Goal: Contribute content: Add original content to the website for others to see

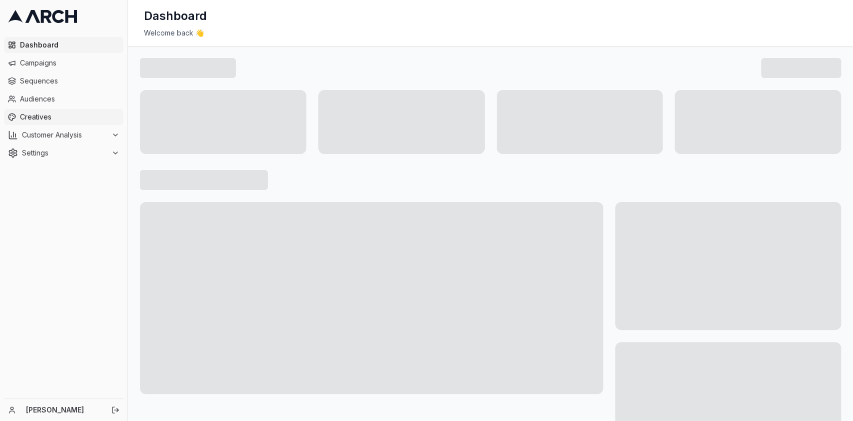
click at [30, 118] on span "Creatives" at bounding box center [69, 117] width 99 height 10
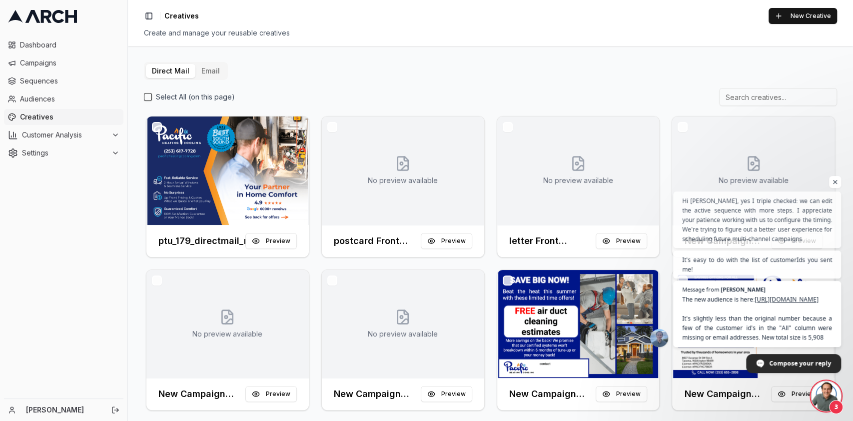
scroll to position [331, 0]
click at [766, 329] on span "The new audience is here: https://app.getarch.com/audiences/f98b7a9a-752d-40ec-…" at bounding box center [757, 318] width 152 height 48
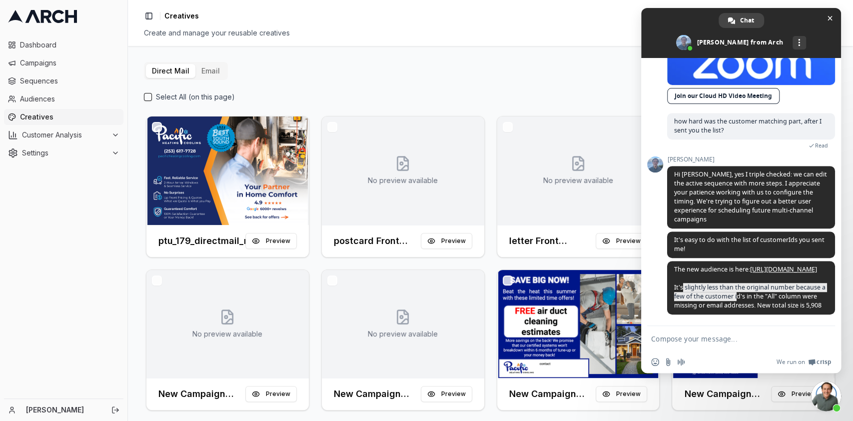
drag, startPoint x: 681, startPoint y: 290, endPoint x: 708, endPoint y: 335, distance: 52.2
click at [743, 291] on span "The new audience is here: https://app.getarch.com/audiences/f98b7a9a-752d-40ec-…" at bounding box center [749, 287] width 151 height 44
click at [708, 336] on textarea "Compose your message..." at bounding box center [730, 338] width 158 height 9
type textarea "t"
type textarea "h"
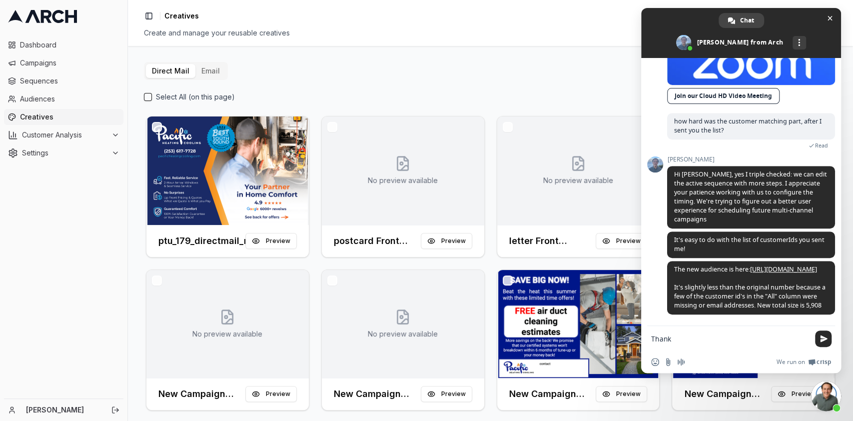
type textarea "Thanks"
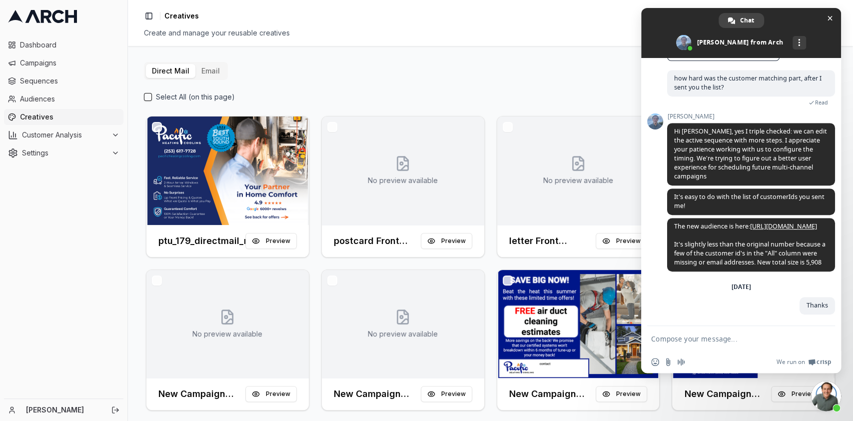
scroll to position [375, 0]
drag, startPoint x: 689, startPoint y: 131, endPoint x: 750, endPoint y: 130, distance: 61.0
click at [717, 130] on span "Hi [PERSON_NAME], yes I triple checked: we can edit the active sequence with mo…" at bounding box center [750, 153] width 153 height 53
click at [787, 144] on span "Hi [PERSON_NAME], yes I triple checked: we can edit the active sequence with mo…" at bounding box center [750, 153] width 153 height 53
drag, startPoint x: 678, startPoint y: 144, endPoint x: 757, endPoint y: 146, distance: 78.5
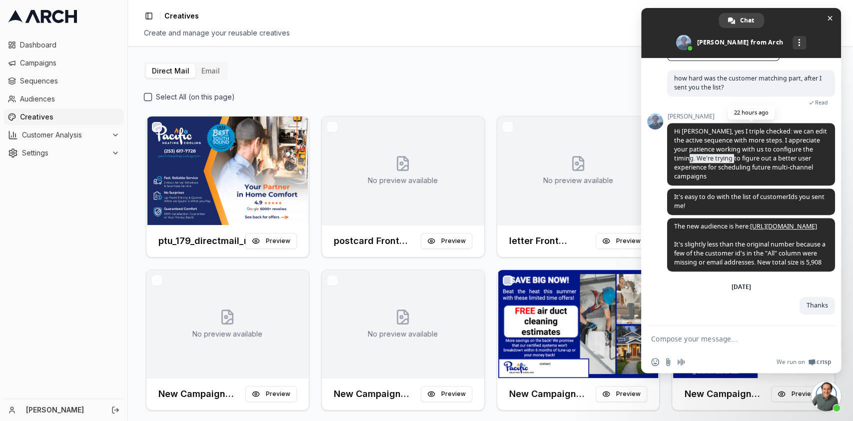
click at [725, 146] on span "Hi [PERSON_NAME], yes I triple checked: we can edit the active sequence with mo…" at bounding box center [750, 153] width 153 height 53
click at [773, 148] on span "Hi [PERSON_NAME], yes I triple checked: we can edit the active sequence with mo…" at bounding box center [751, 154] width 168 height 62
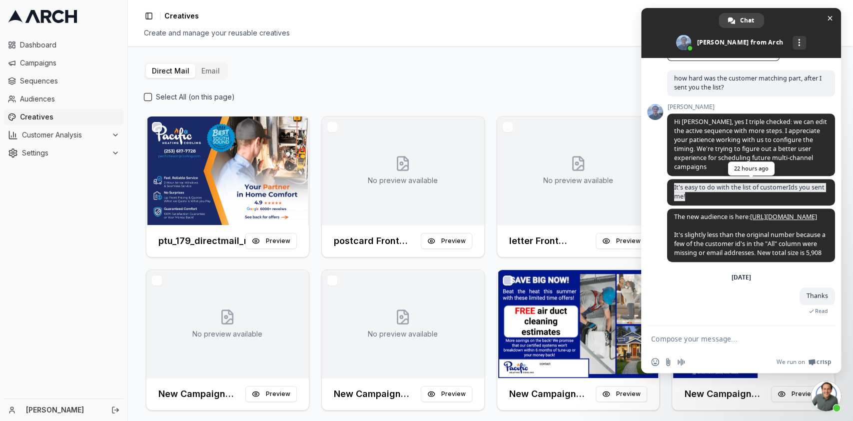
drag, startPoint x: 675, startPoint y: 166, endPoint x: 804, endPoint y: 170, distance: 130.0
click at [803, 179] on span "It's easy to do with the list of customerIds you sent me!" at bounding box center [751, 192] width 168 height 26
click at [804, 179] on span "It's easy to do with the list of customerIds you sent me!" at bounding box center [751, 192] width 168 height 26
click at [493, 71] on div "Direct Mail Email Select All (on this page) ptu_179_directmail_newcustomers_sep…" at bounding box center [490, 329] width 693 height 534
click at [839, 19] on span at bounding box center [741, 33] width 200 height 50
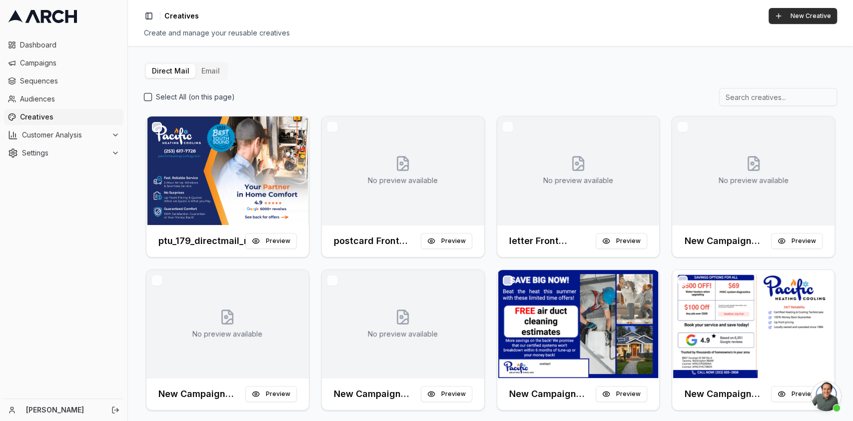
click at [806, 17] on button "New Creative" at bounding box center [803, 16] width 68 height 16
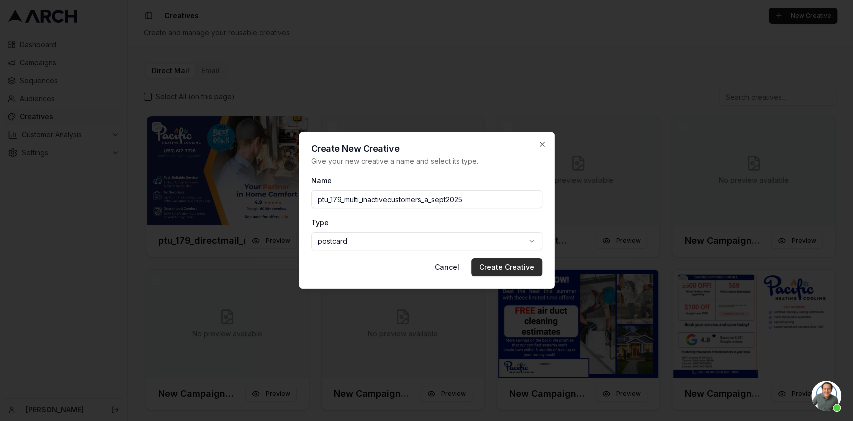
type input "ptu_179_multi_inactivecustomers_a_sept2025"
click at [514, 268] on button "Create Creative" at bounding box center [506, 267] width 71 height 18
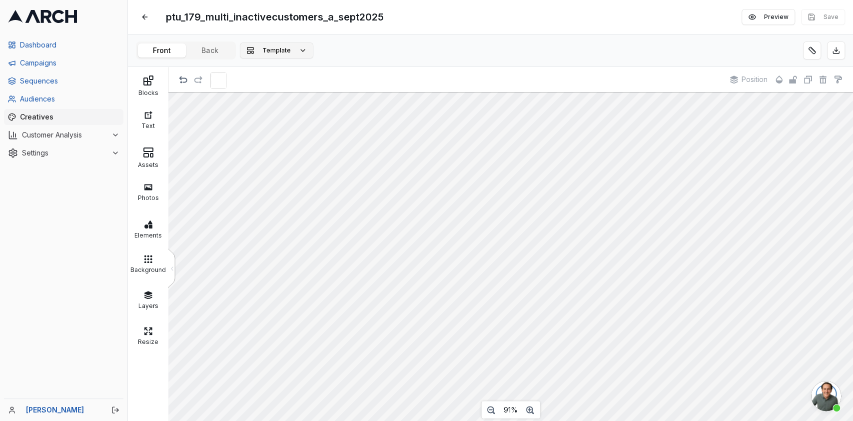
click at [269, 48] on span "Template" at bounding box center [276, 50] width 28 height 8
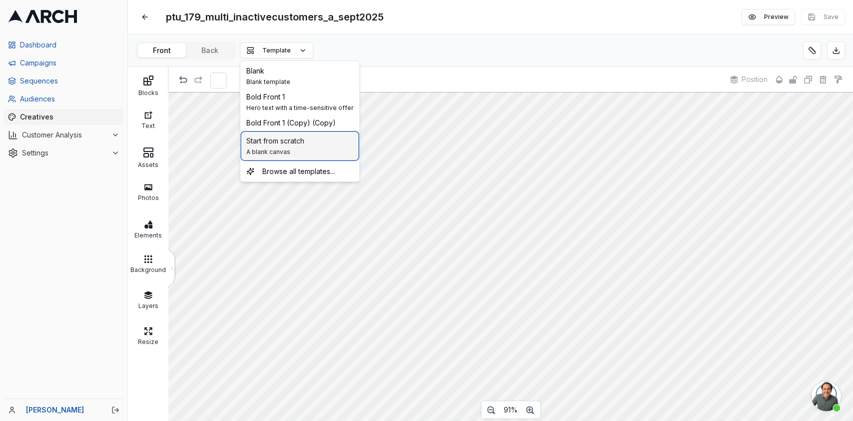
click at [282, 138] on span "Start from scratch" at bounding box center [275, 141] width 58 height 10
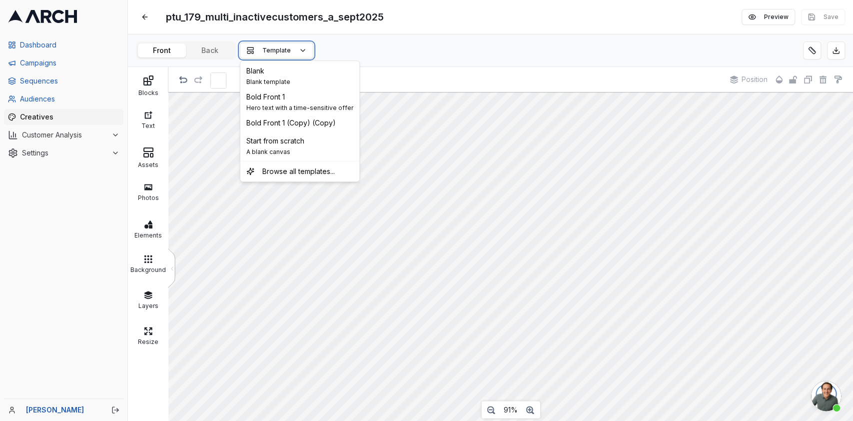
scroll to position [12, 0]
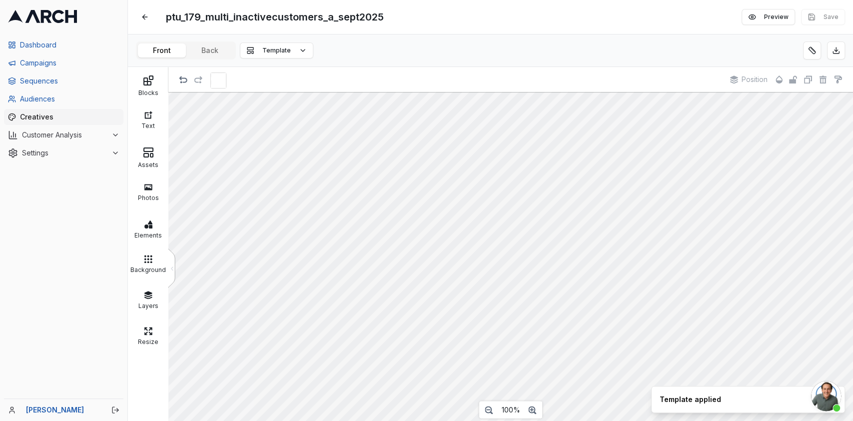
click at [224, 57] on div "Front Back" at bounding box center [186, 50] width 100 height 18
click at [204, 47] on button "Back" at bounding box center [210, 50] width 48 height 14
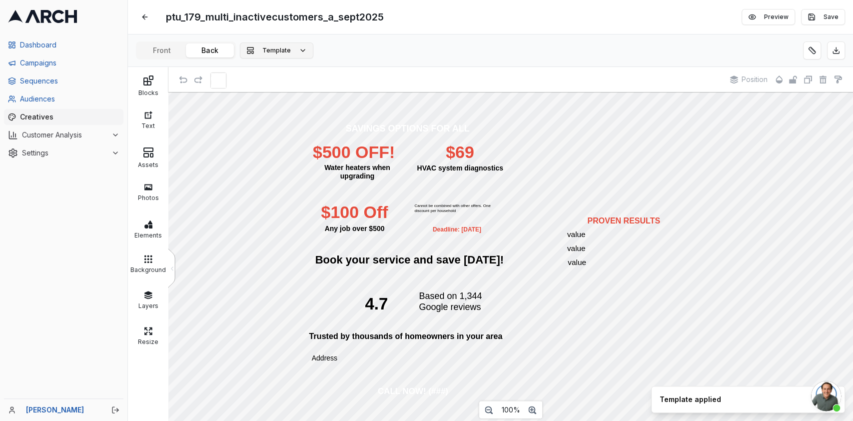
click at [280, 53] on span "Template" at bounding box center [276, 50] width 28 height 8
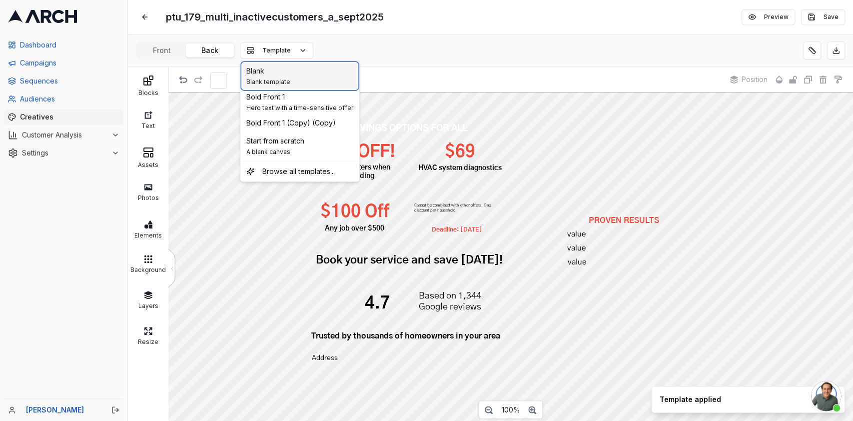
click at [277, 78] on span "Blank template" at bounding box center [268, 82] width 44 height 8
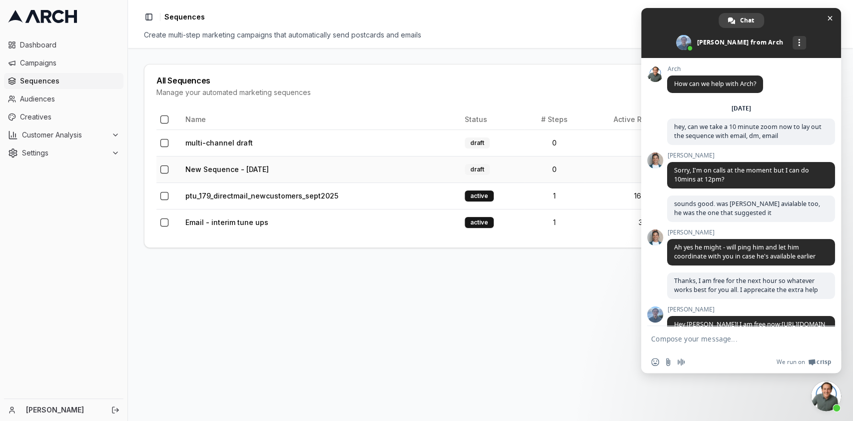
scroll to position [486, 0]
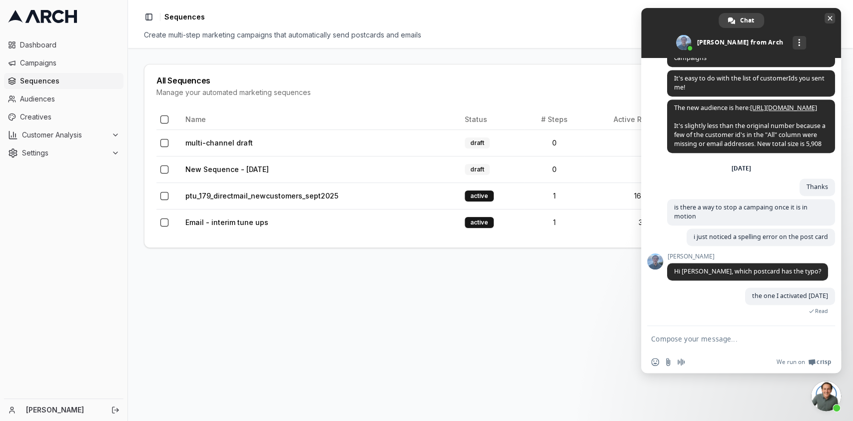
click at [831, 18] on span "Close chat" at bounding box center [829, 18] width 5 height 5
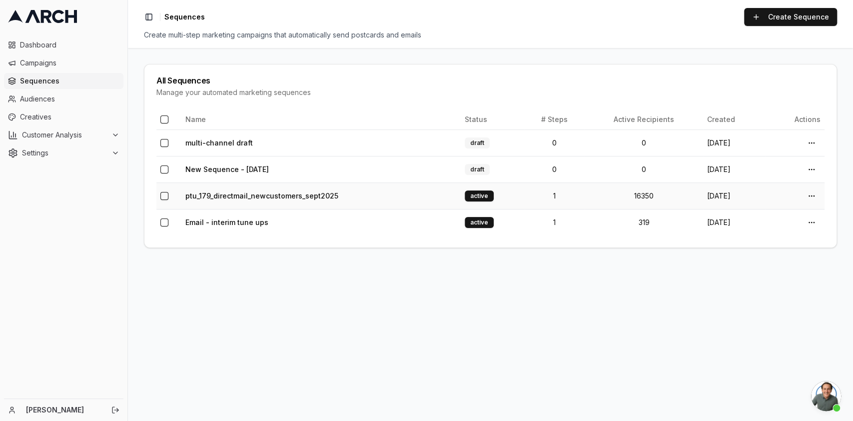
drag, startPoint x: 739, startPoint y: 199, endPoint x: 672, endPoint y: 196, distance: 67.0
click at [672, 196] on tr "ptu_179_directmail_newcustomers_sept2025 active 1 16350 10/2/2025 Open menu" at bounding box center [490, 195] width 668 height 26
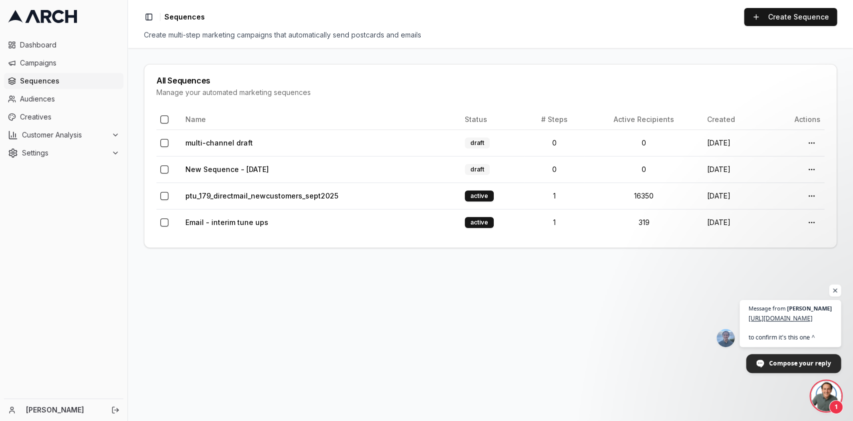
scroll to position [549, 0]
click at [748, 313] on span "https://app.getarch.com/creatives/e69997f2-2839-416e-8fc7-a82430b339d3 to confi…" at bounding box center [790, 327] width 85 height 29
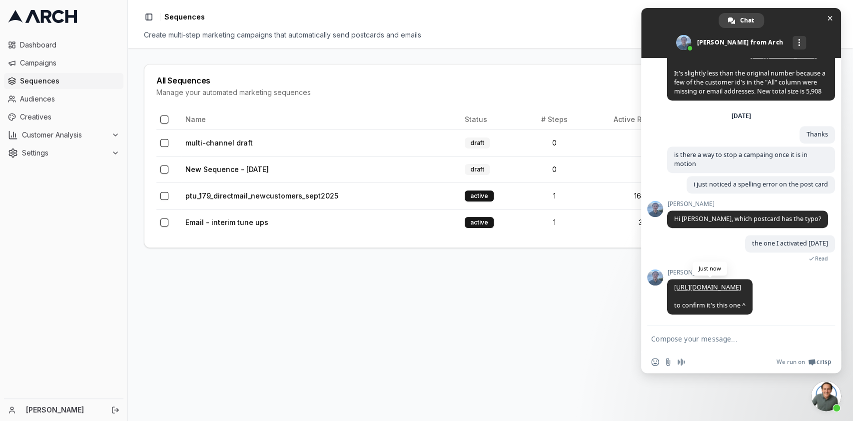
click at [699, 283] on link "[URL][DOMAIN_NAME]" at bounding box center [707, 287] width 67 height 8
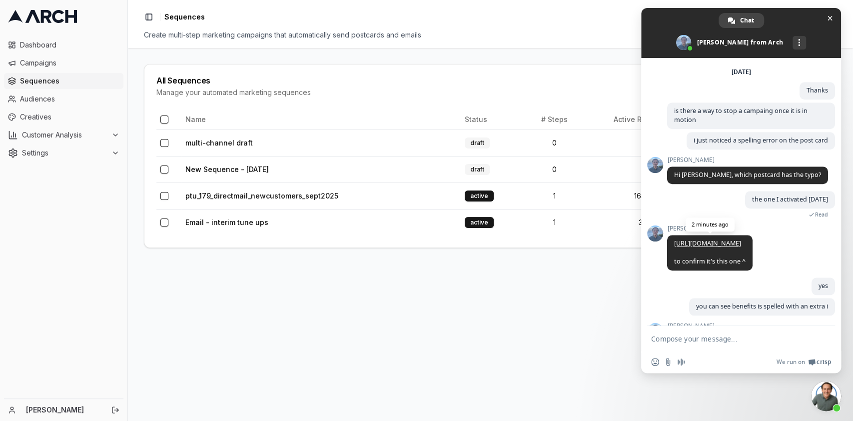
scroll to position [664, 0]
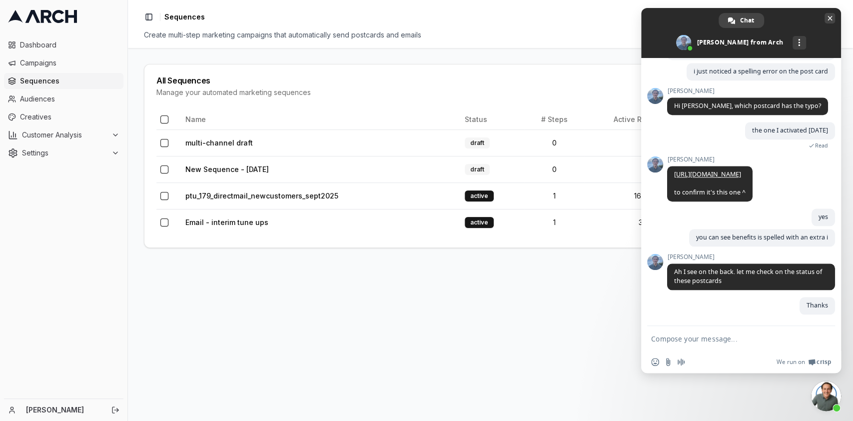
click at [830, 22] on span "Close chat" at bounding box center [829, 18] width 10 height 10
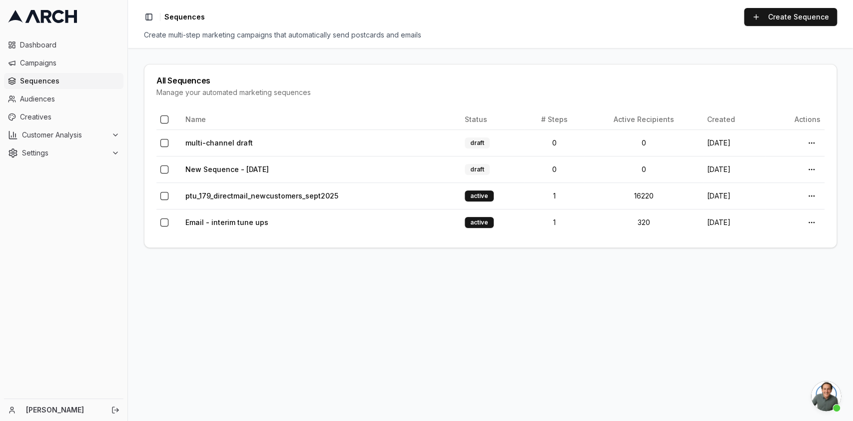
click at [815, 393] on span "Open chat" at bounding box center [826, 396] width 30 height 30
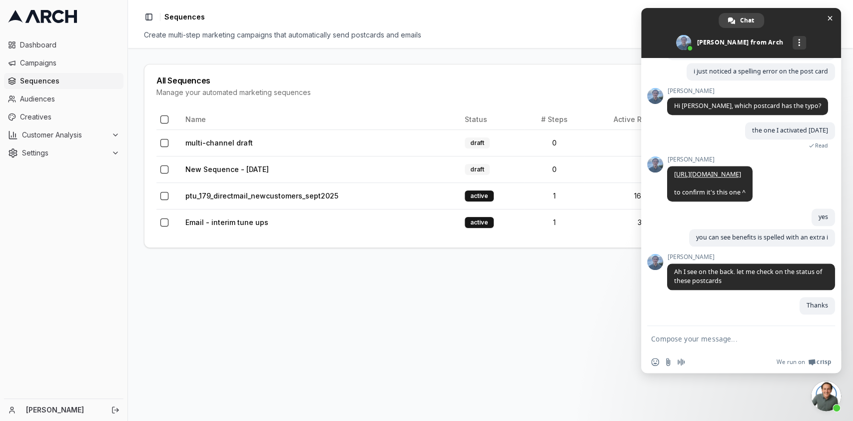
click at [406, 309] on main "All Sequences Manage your automated marketing sequences Name Status # Steps Act…" at bounding box center [490, 234] width 725 height 373
click at [356, 308] on main "All Sequences Manage your automated marketing sequences Name Status # Steps Act…" at bounding box center [490, 234] width 725 height 373
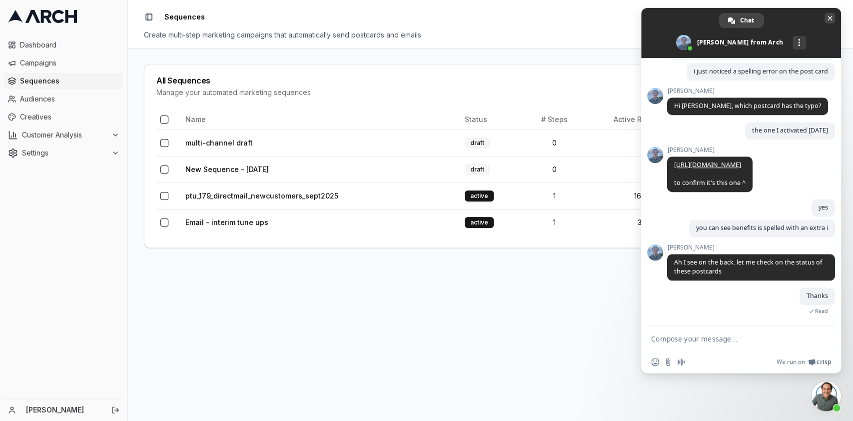
click at [823, 23] on span at bounding box center [741, 33] width 200 height 50
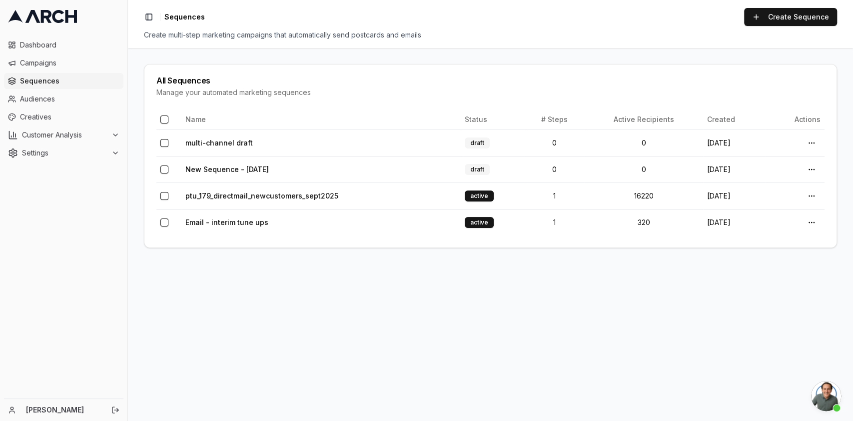
click at [1, 112] on div "Dashboard Campaigns Sequences Audiences Creatives Customer Analysis Settings" at bounding box center [63, 99] width 127 height 132
click at [31, 114] on span "Creatives" at bounding box center [69, 117] width 99 height 10
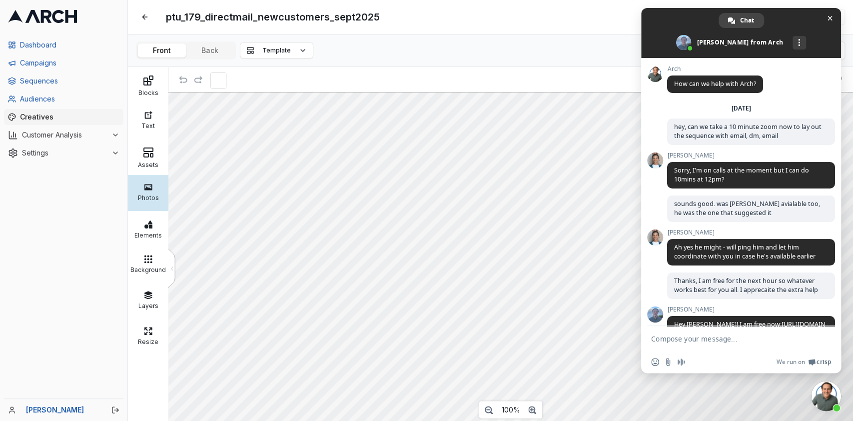
scroll to position [549, 0]
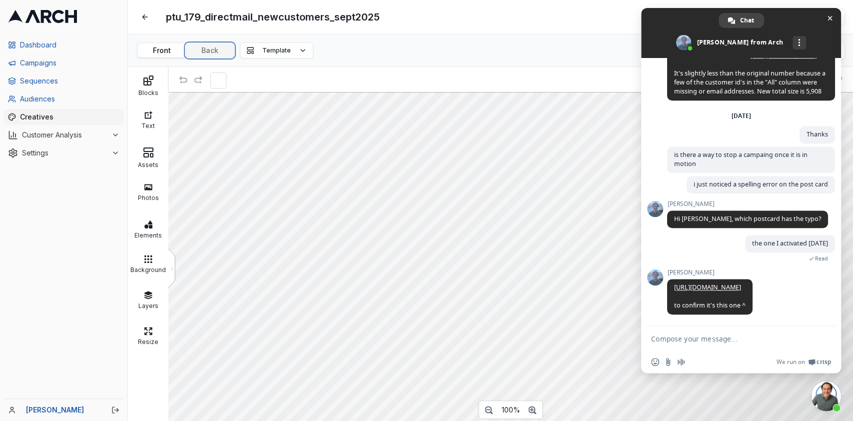
click at [210, 43] on button "Back" at bounding box center [210, 50] width 48 height 14
click at [758, 341] on textarea "Compose your message..." at bounding box center [730, 338] width 158 height 9
type textarea "yes"
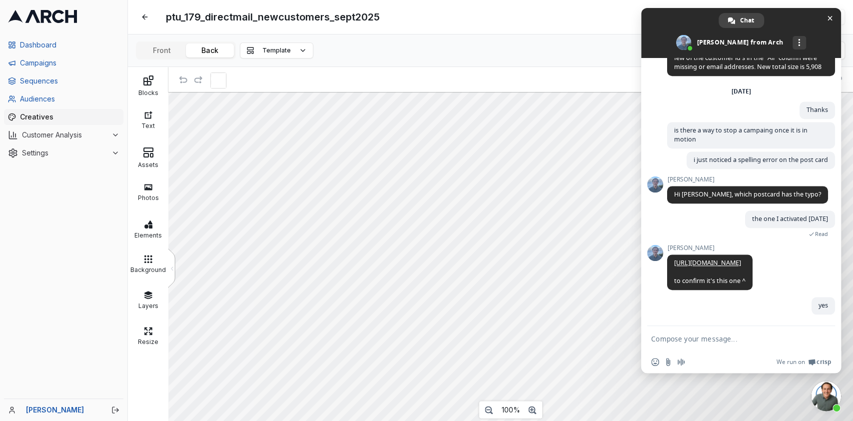
scroll to position [574, 0]
type textarea "you can see benefits is spelled with an extra i"
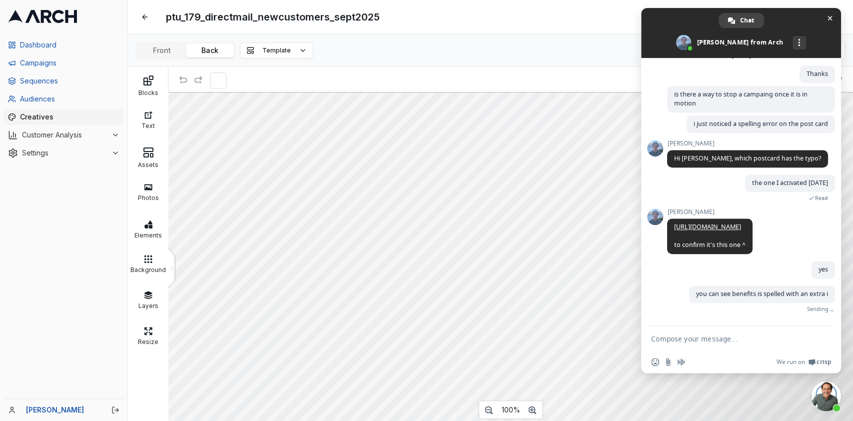
scroll to position [595, 0]
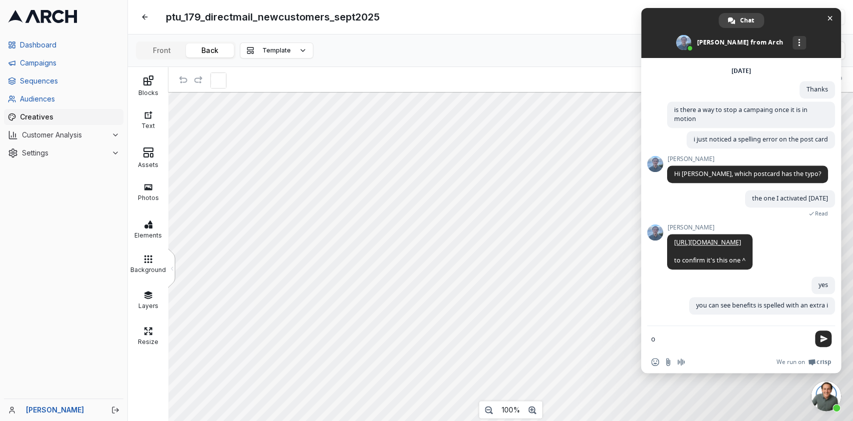
type textarea "o"
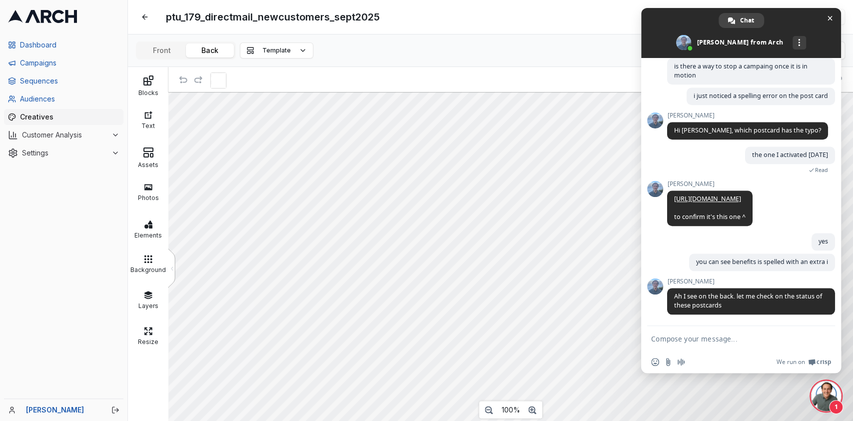
scroll to position [639, 0]
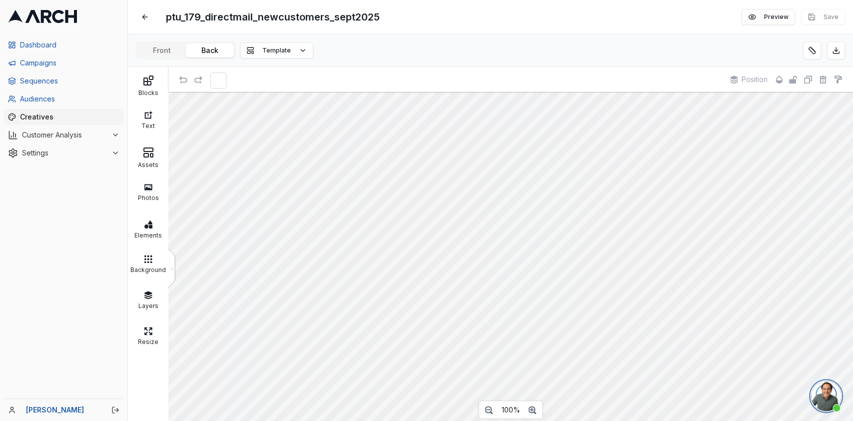
click at [825, 404] on span "Open chat" at bounding box center [826, 396] width 30 height 30
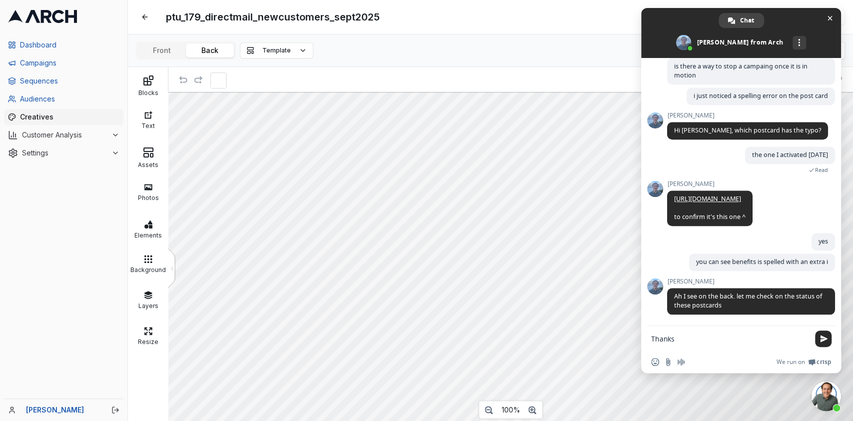
type textarea "Thanks"
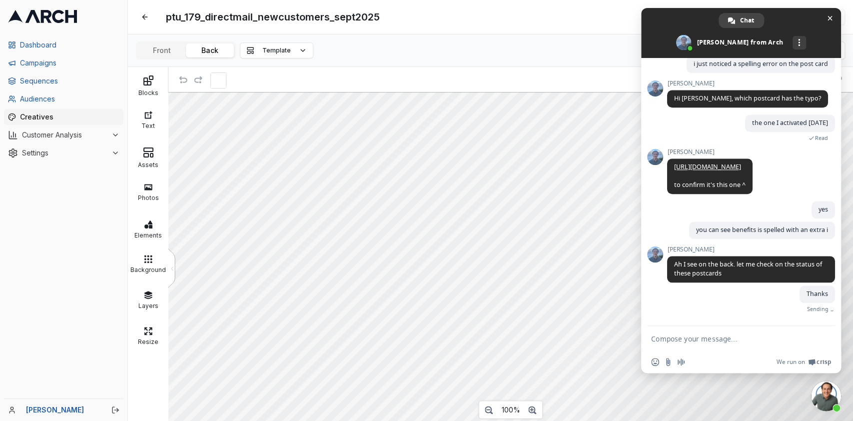
scroll to position [664, 0]
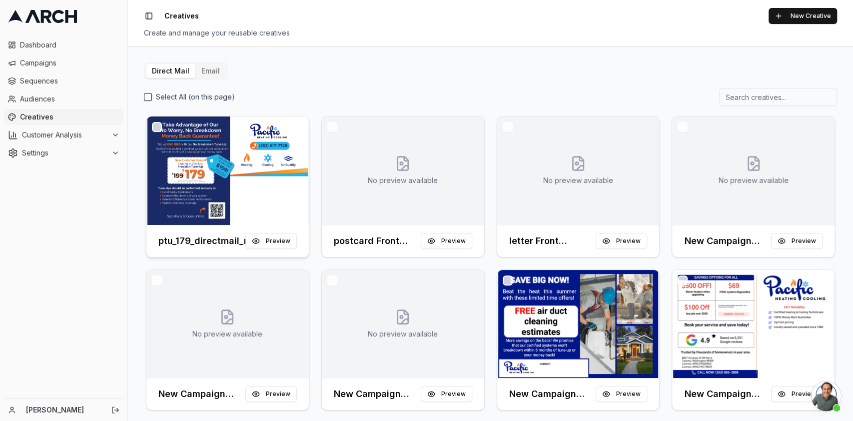
scroll to position [664, 0]
click at [200, 238] on h3 "ptu_179_directmail_newcustomers_sept2025" at bounding box center [201, 241] width 87 height 14
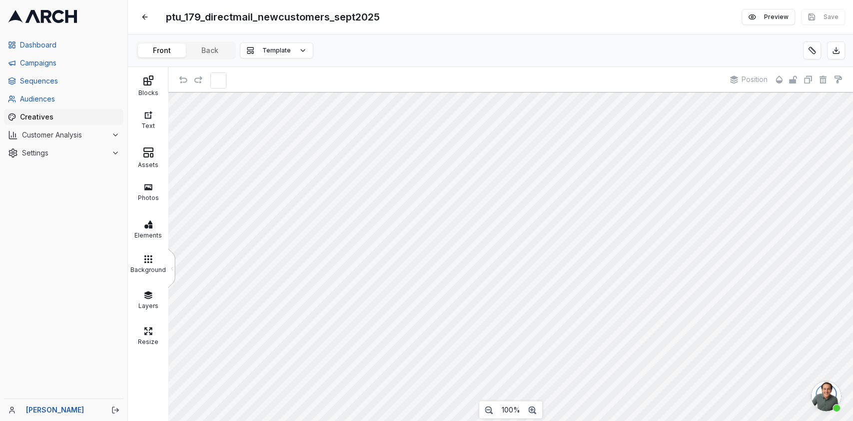
scroll to position [12, 0]
click at [148, 22] on button at bounding box center [145, 17] width 18 height 18
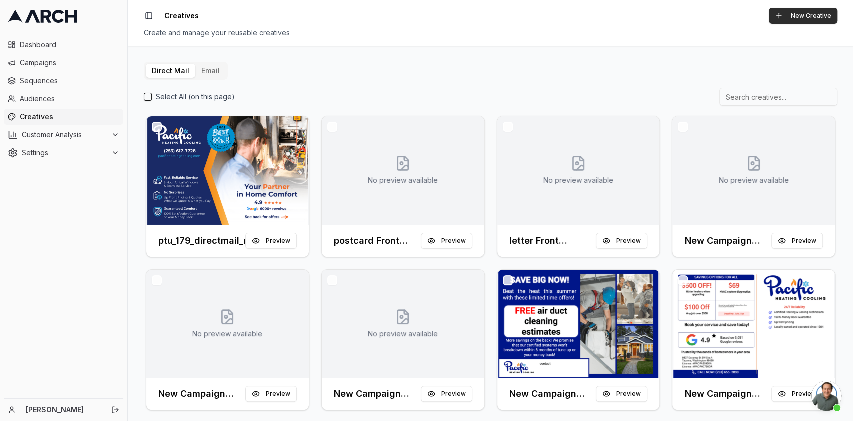
click at [810, 18] on button "New Creative" at bounding box center [803, 16] width 68 height 16
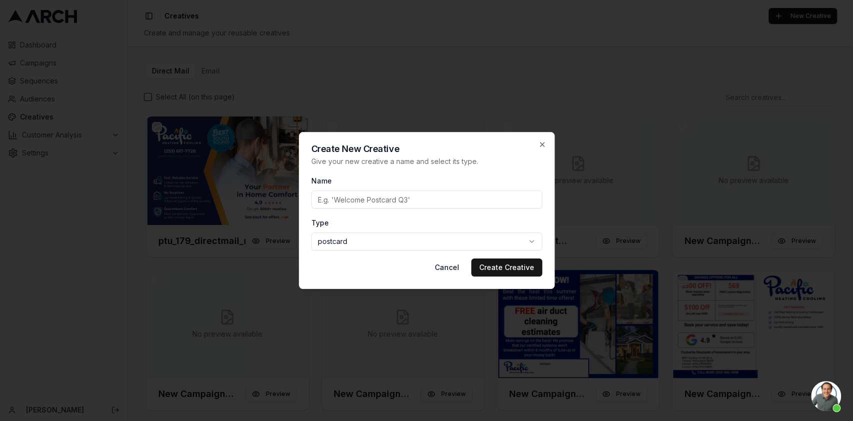
click at [433, 198] on input "Name" at bounding box center [426, 199] width 231 height 18
paste input "ptu_179_multi_inactivecustomers_a_sept2025"
type input "ptu_179_multi_inactivecustomers_a_sept2025"
click at [493, 265] on button "Create Creative" at bounding box center [506, 267] width 71 height 18
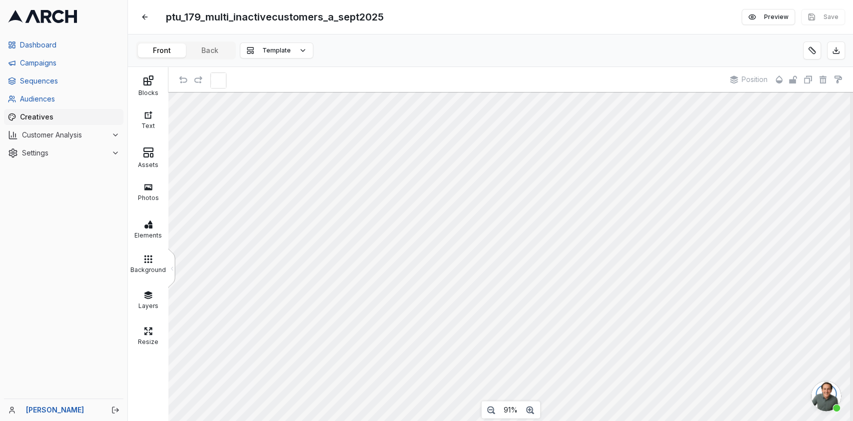
scroll to position [26, 0]
click at [152, 159] on div "Assets" at bounding box center [147, 163] width 35 height 10
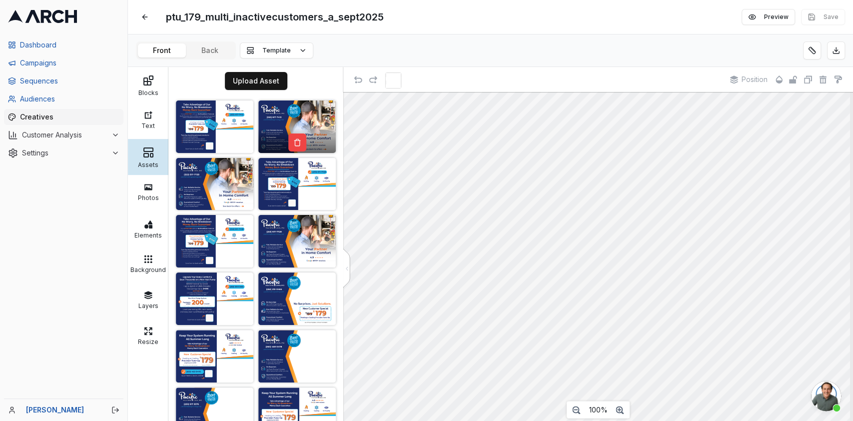
click at [278, 115] on img at bounding box center [296, 126] width 77 height 52
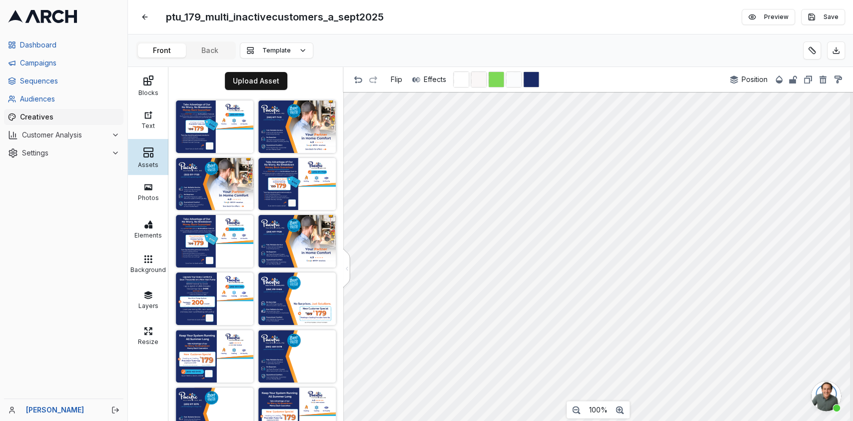
click at [818, 398] on body "Dashboard Campaigns Sequences Audiences Creatives Customer Analysis Settings Ka…" at bounding box center [426, 210] width 853 height 421
click at [218, 57] on div "ptu_179_multi_inactivecustomers_a_sept2025 Edit Preview Save Front Back Templat…" at bounding box center [490, 210] width 725 height 421
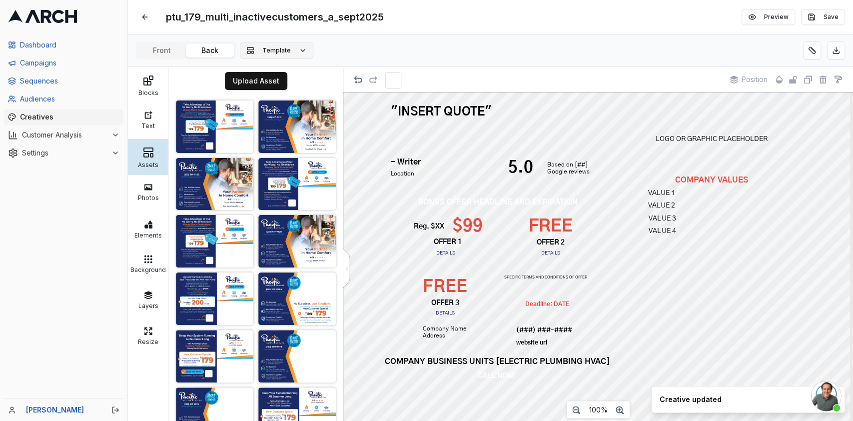
click at [278, 51] on span "Template" at bounding box center [276, 50] width 28 height 8
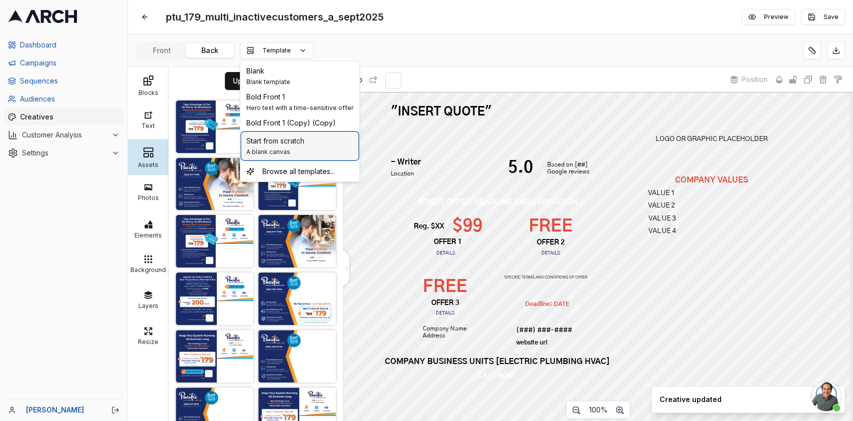
click at [290, 142] on span "Start from scratch" at bounding box center [275, 141] width 58 height 10
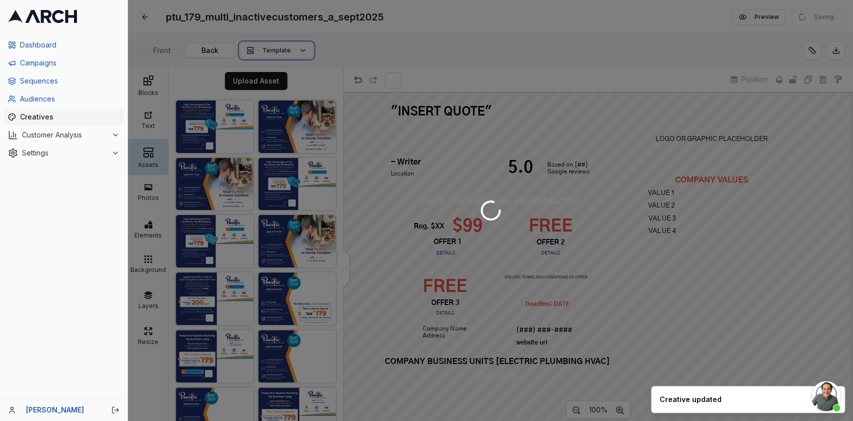
scroll to position [0, 0]
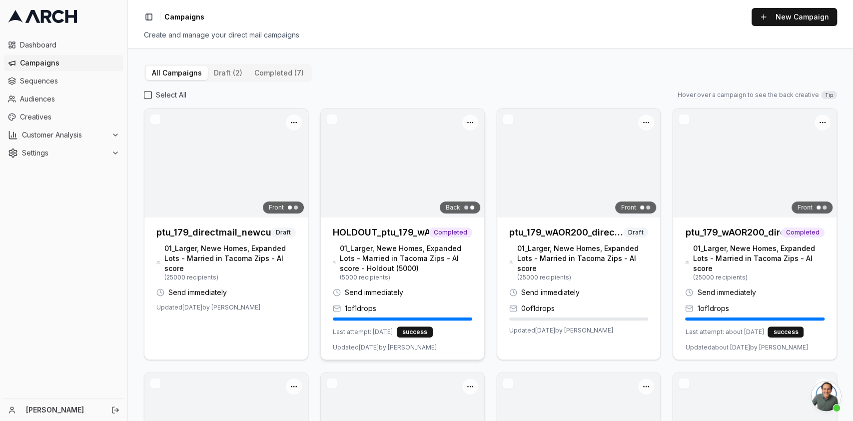
scroll to position [868, 0]
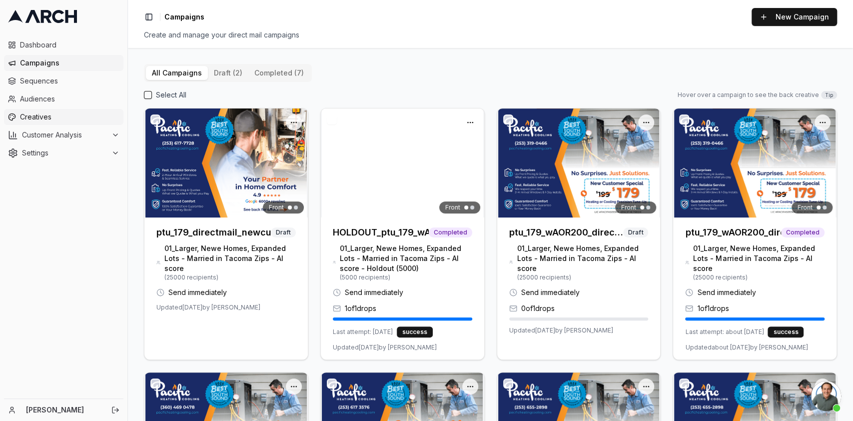
click at [32, 118] on span "Creatives" at bounding box center [69, 117] width 99 height 10
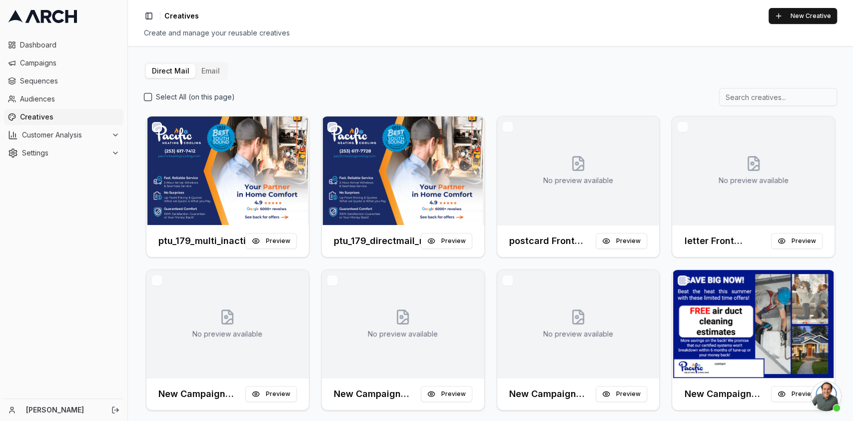
scroll to position [868, 0]
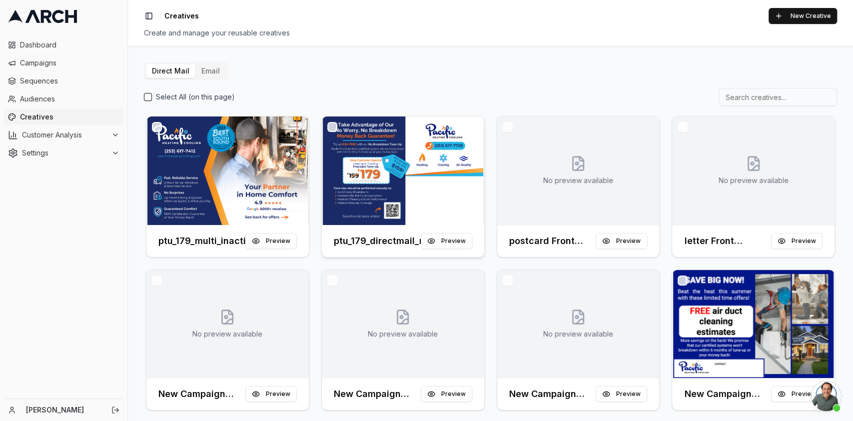
click at [364, 241] on h3 "ptu_179_directmail_newcustomers_sept2025" at bounding box center [377, 241] width 87 height 14
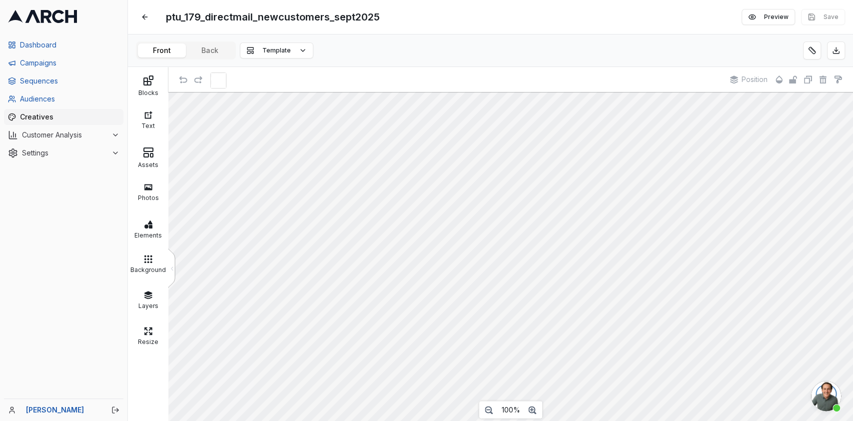
scroll to position [12, 0]
click at [149, 13] on button at bounding box center [145, 17] width 18 height 18
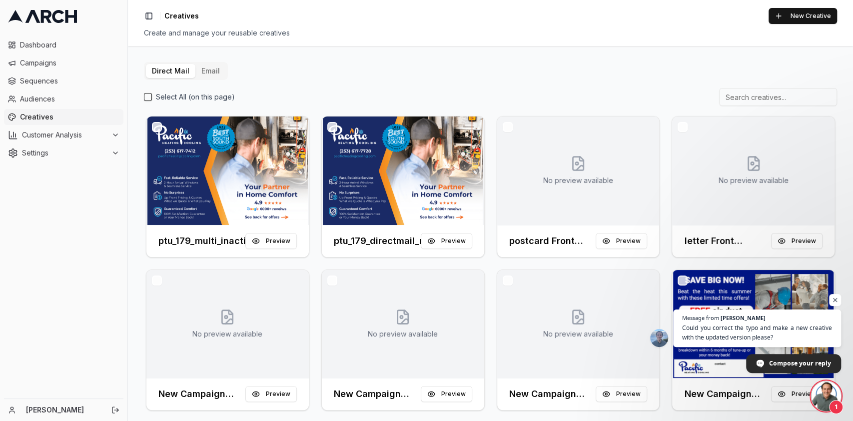
scroll to position [899, 0]
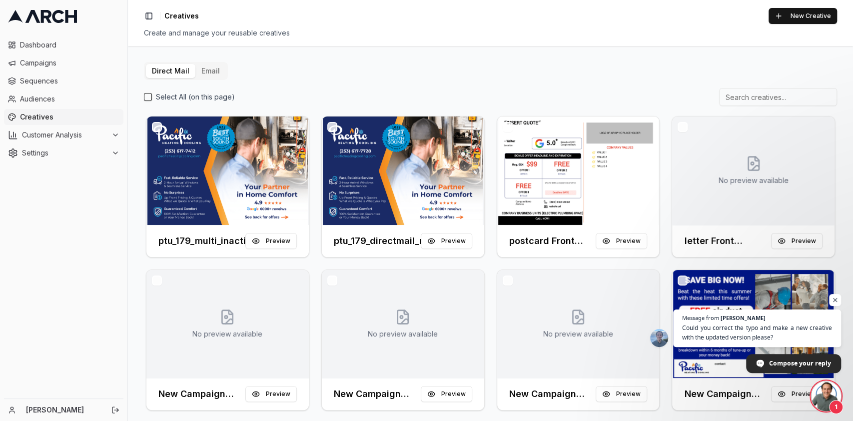
drag, startPoint x: 770, startPoint y: 330, endPoint x: 0, endPoint y: 46, distance: 820.6
click at [362, 191] on body "Dashboard Campaigns Sequences Audiences Creatives Customer Analysis Settings [P…" at bounding box center [426, 210] width 853 height 421
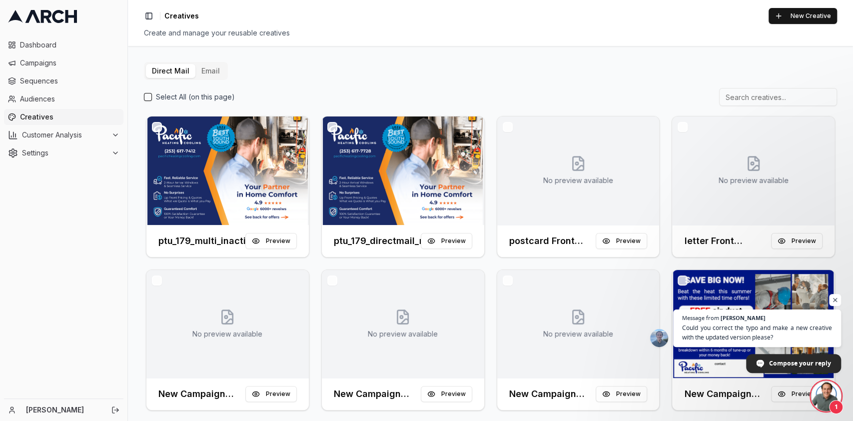
click at [44, 112] on span "Creatives" at bounding box center [69, 117] width 99 height 10
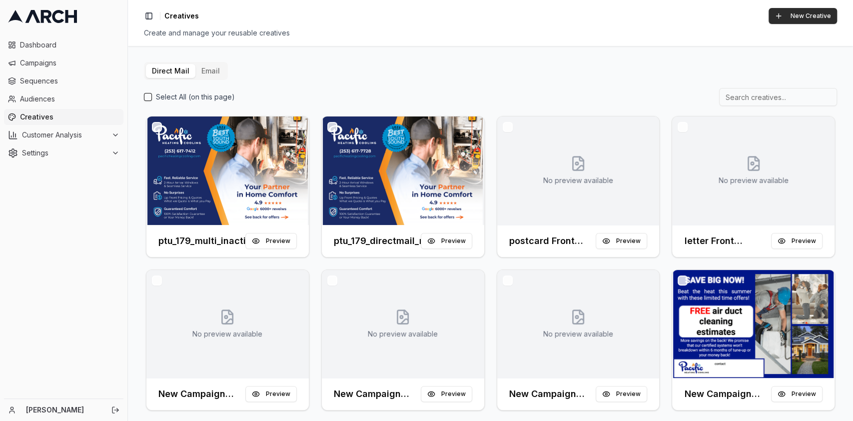
click at [807, 17] on button "New Creative" at bounding box center [803, 16] width 68 height 16
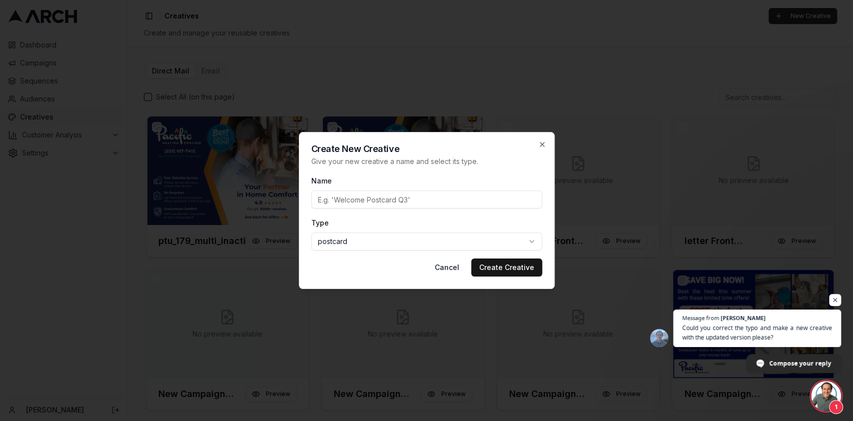
scroll to position [899, 0]
paste input "ptu_179_directmail_newcustomers_sept2025"
type input "ptu_179_directmail_newcustomers_sept2025"
click at [488, 260] on button "Create Creative" at bounding box center [506, 267] width 71 height 18
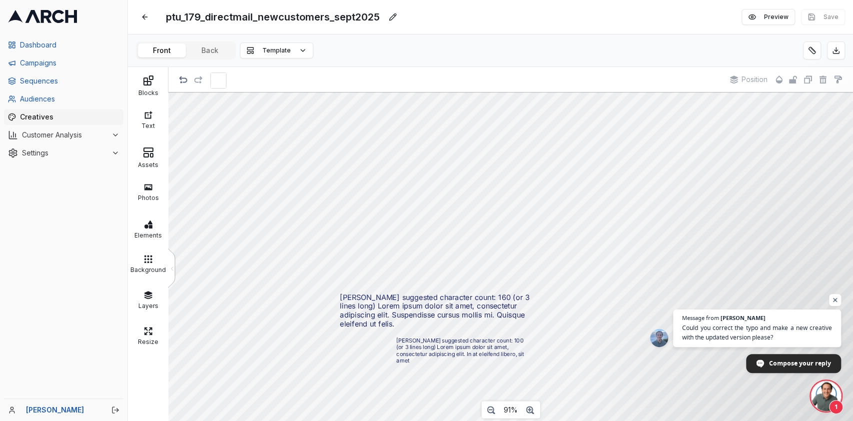
click at [315, 14] on span "ptu_179_directmail_newcustomers_sept2025" at bounding box center [273, 17] width 222 height 18
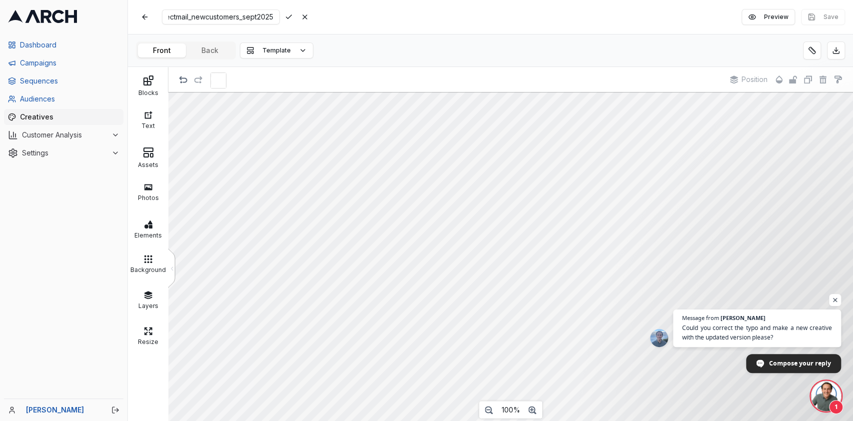
scroll to position [12, 0]
click at [212, 10] on input "ptu_179_directmail_newcustomers_sept2025" at bounding box center [221, 16] width 118 height 15
click at [235, 18] on input "ptu_179_directmail_newcustomers_sept2025" at bounding box center [221, 16] width 118 height 15
click at [221, 15] on input "ptu_179_directmail_newcustomers_sept2025" at bounding box center [221, 16] width 118 height 15
click at [247, 18] on input "ptu_179_directmail_newcustomers_sept2025" at bounding box center [221, 16] width 118 height 15
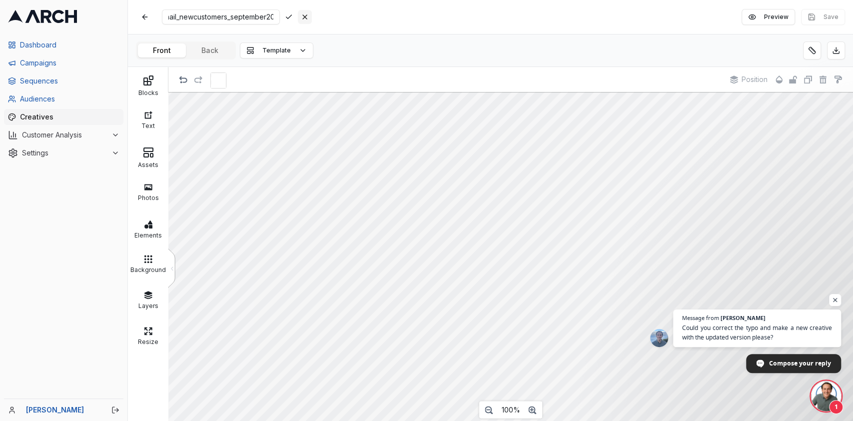
scroll to position [0, 54]
type input "ptu_179_directmail_newcustomers_september2025"
click at [282, 17] on div "Save Cancel" at bounding box center [297, 17] width 30 height 14
click at [174, 51] on button "Front" at bounding box center [162, 50] width 48 height 14
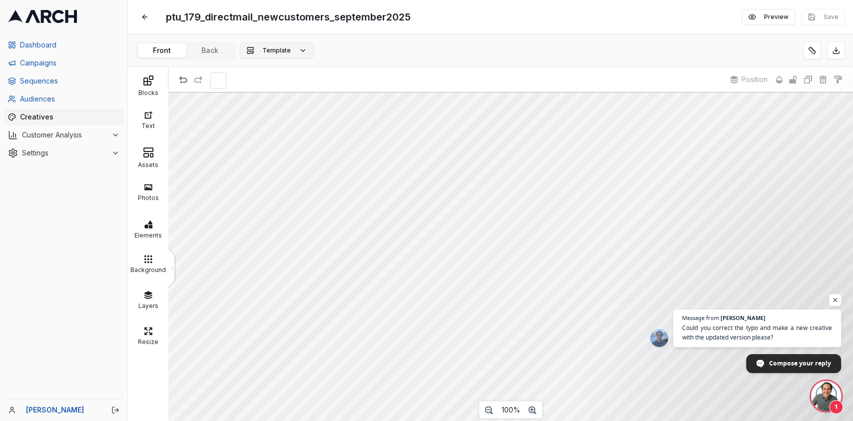
click at [300, 53] on button "Template" at bounding box center [276, 50] width 73 height 16
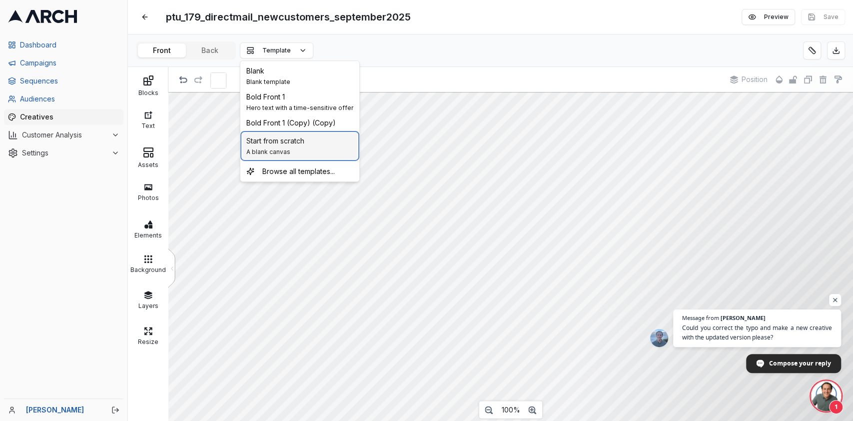
click at [284, 148] on span "A blank canvas" at bounding box center [275, 152] width 58 height 8
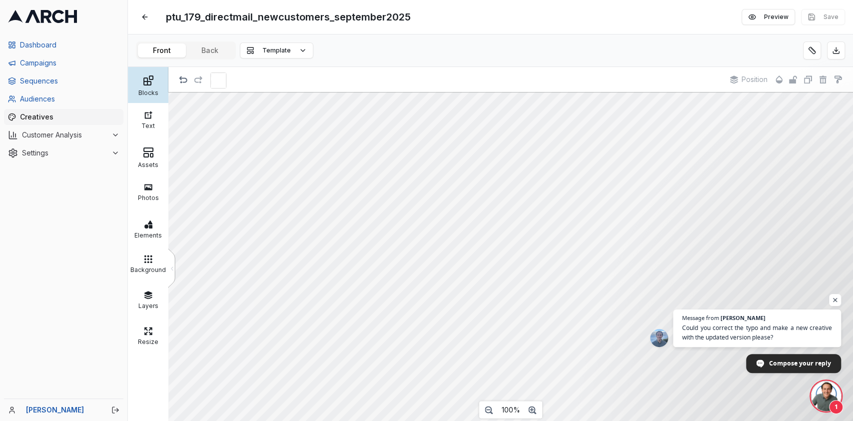
click at [161, 77] on div at bounding box center [147, 80] width 35 height 12
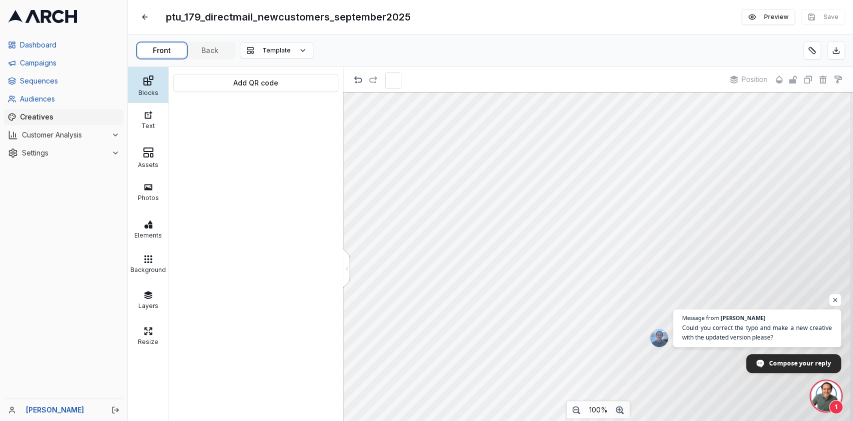
click at [155, 50] on button "Front" at bounding box center [162, 50] width 48 height 14
click at [150, 165] on div "Assets" at bounding box center [147, 163] width 35 height 10
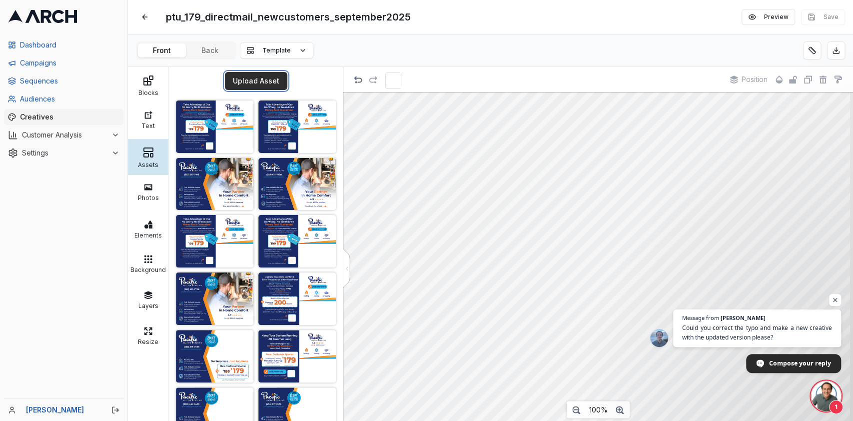
click at [258, 82] on button "Upload Asset" at bounding box center [256, 81] width 62 height 18
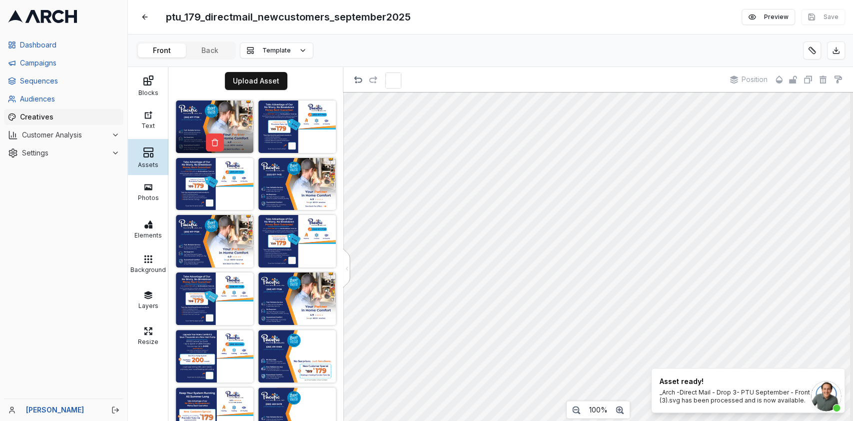
click at [192, 118] on img at bounding box center [214, 126] width 77 height 52
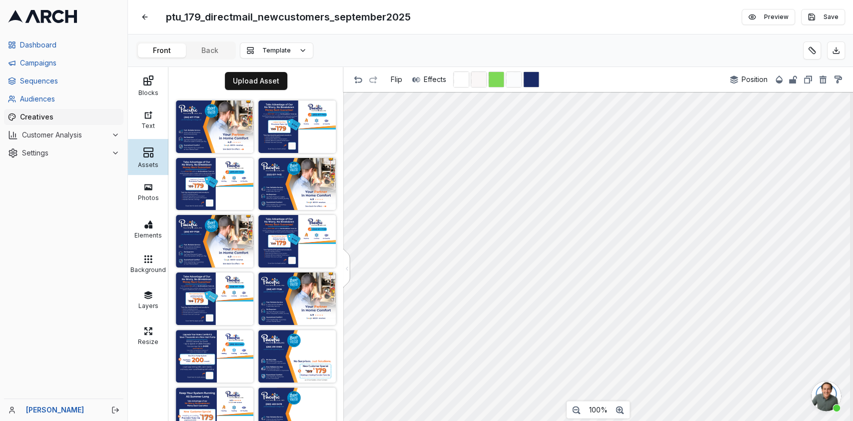
click at [820, 410] on body "Dashboard Campaigns Sequences Audiences Creatives Customer Analysis Settings Ka…" at bounding box center [426, 210] width 853 height 421
click at [201, 49] on div "ptu_179_directmail_newcustomers_september2025 Edit Preview Save Front Back Temp…" at bounding box center [490, 210] width 725 height 421
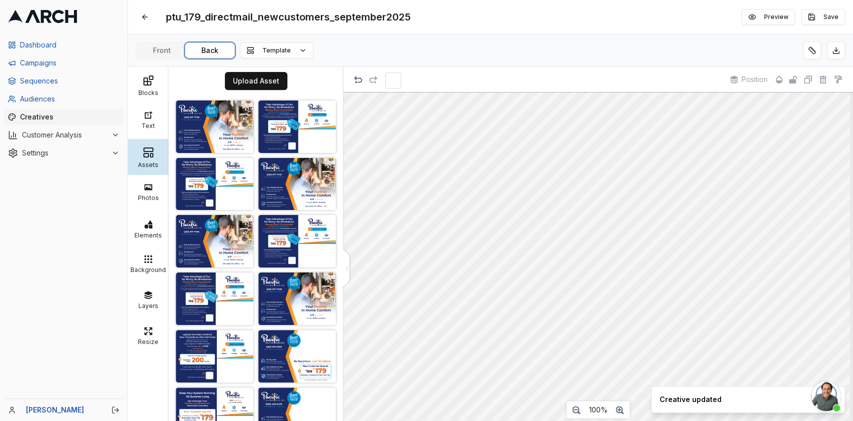
scroll to position [899, 0]
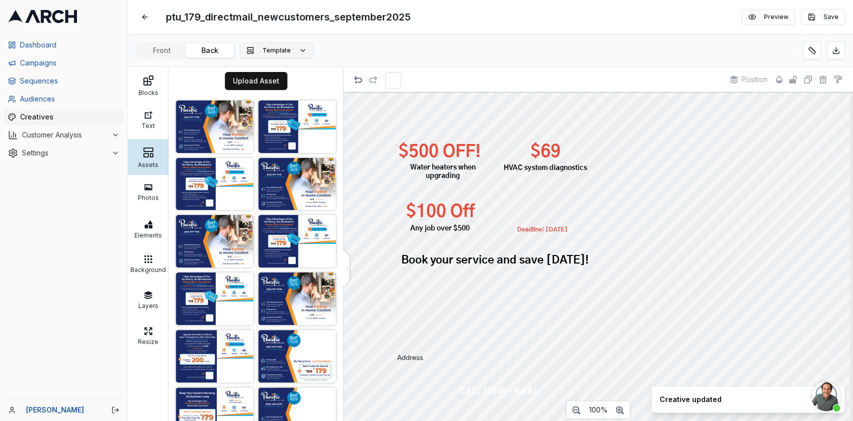
click at [284, 53] on span "Template" at bounding box center [276, 50] width 28 height 8
click at [295, 48] on button "Template" at bounding box center [276, 50] width 73 height 16
click at [300, 50] on button "Template" at bounding box center [276, 50] width 73 height 16
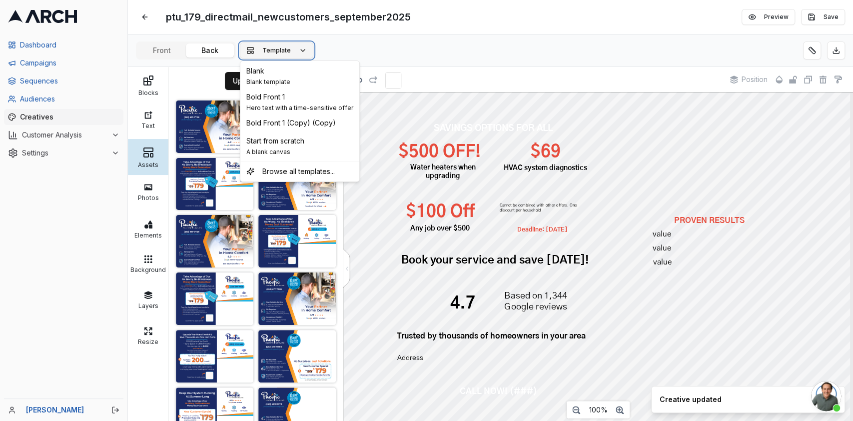
click at [300, 50] on button "Template" at bounding box center [276, 50] width 73 height 16
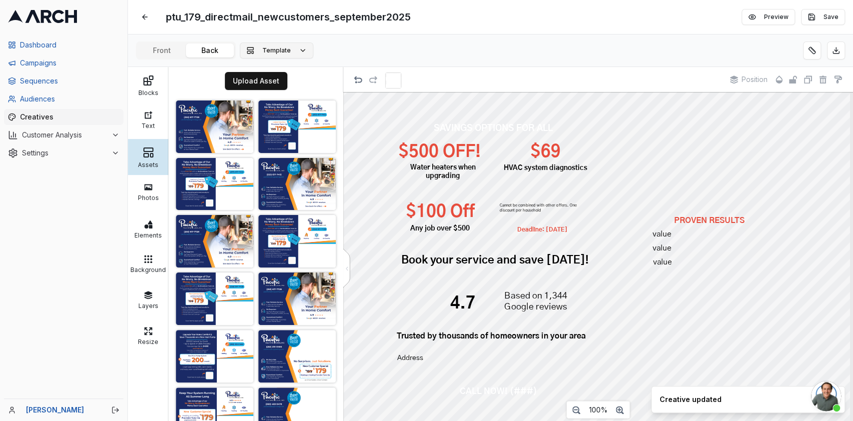
click at [292, 54] on button "Template" at bounding box center [276, 50] width 73 height 16
